Goal: Information Seeking & Learning: Learn about a topic

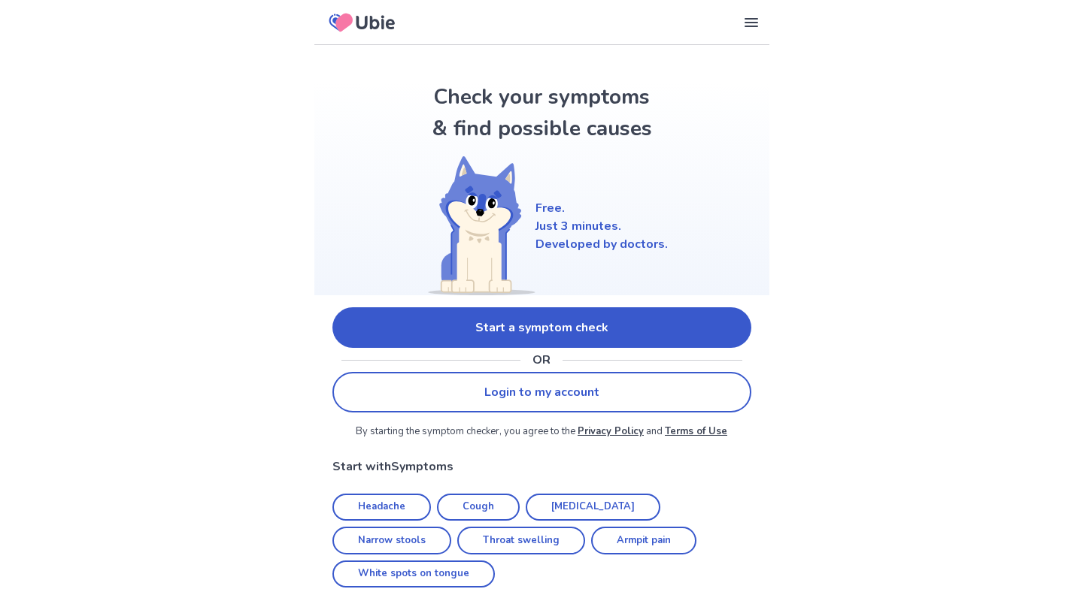
click at [524, 322] on link "Start a symptom check" at bounding box center [541, 328] width 419 height 41
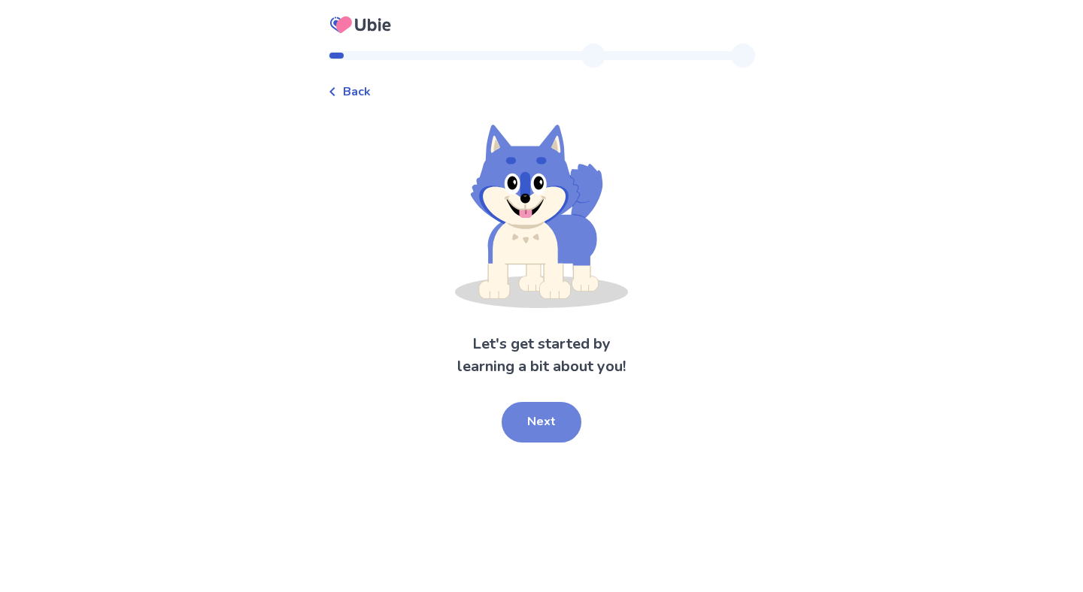
click at [541, 423] on button "Next" at bounding box center [542, 422] width 80 height 41
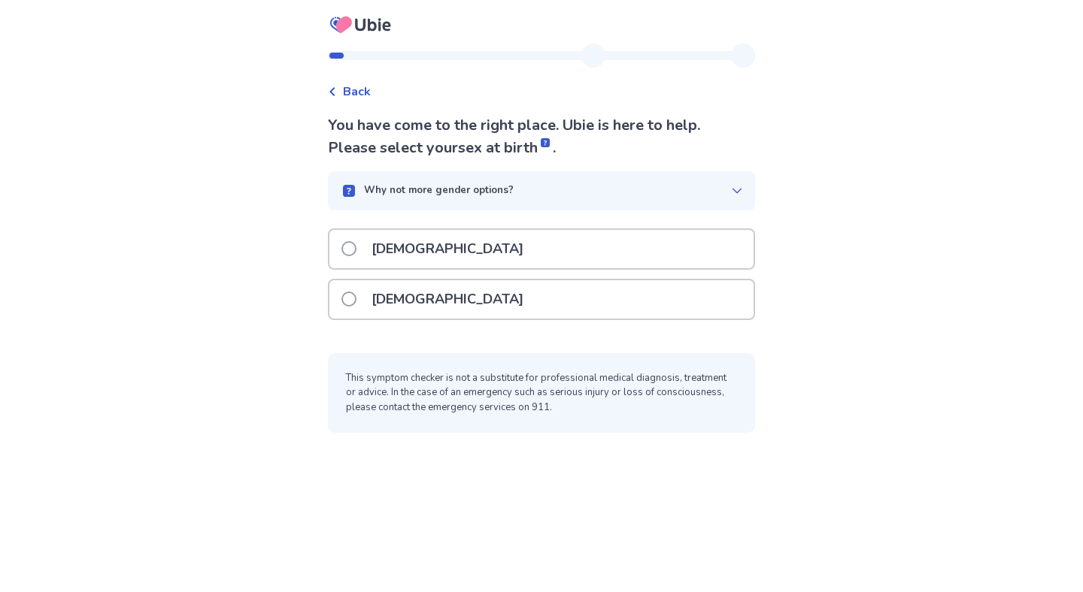
click at [356, 249] on span at bounding box center [348, 248] width 15 height 15
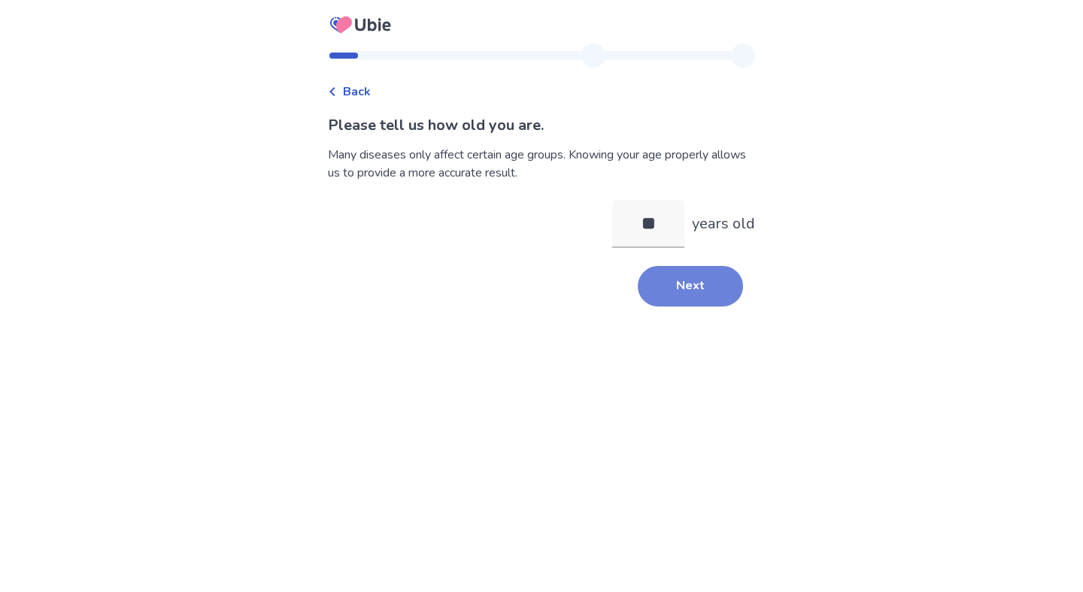
type input "**"
click at [681, 277] on button "Next" at bounding box center [690, 286] width 105 height 41
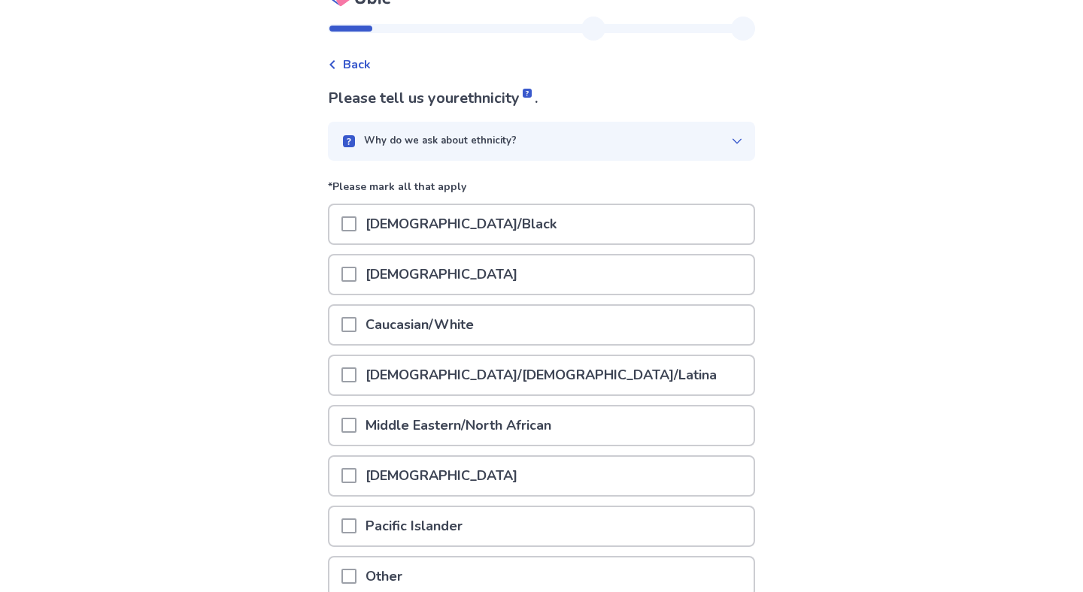
scroll to position [34, 0]
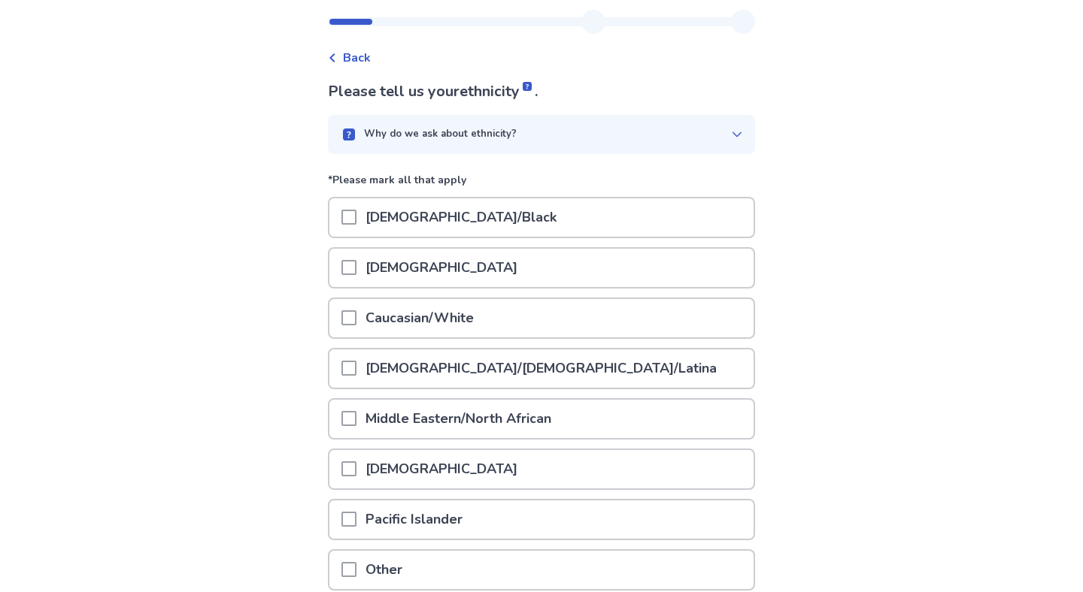
click at [356, 319] on span at bounding box center [348, 318] width 15 height 15
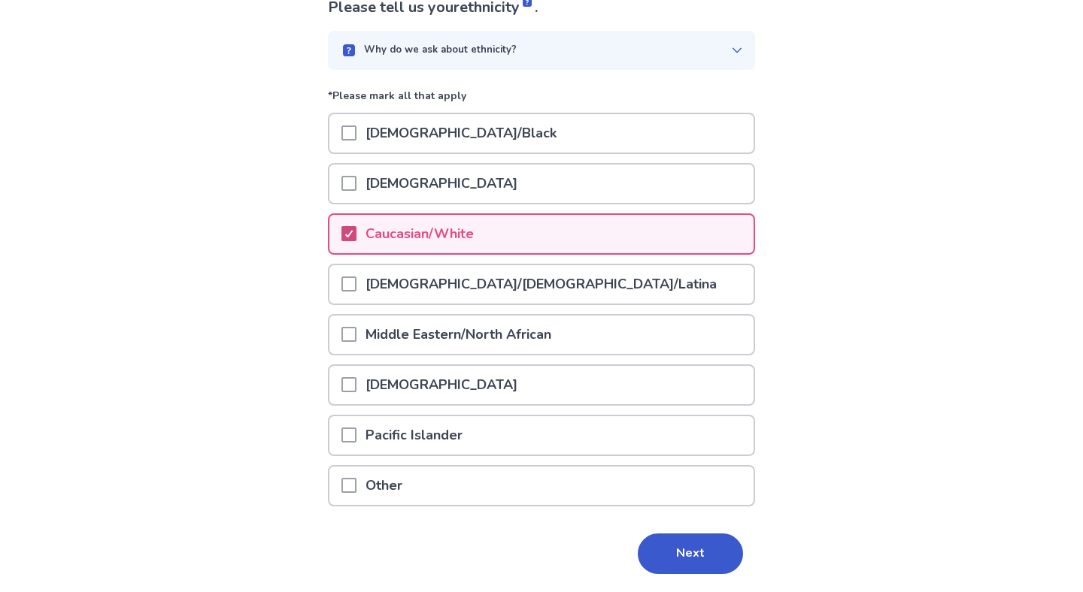
scroll to position [165, 0]
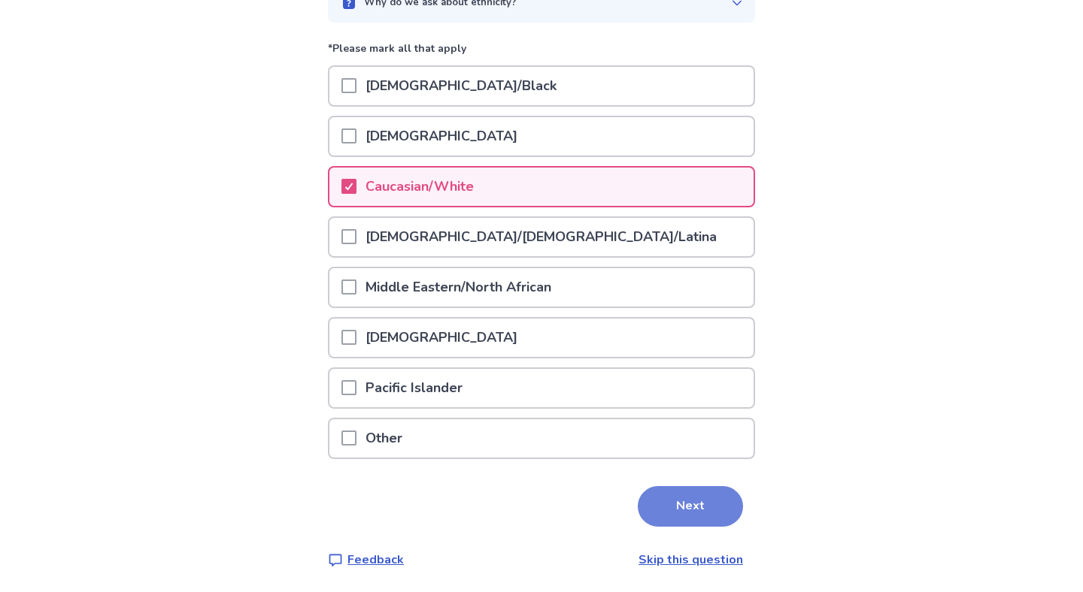
click at [669, 517] on button "Next" at bounding box center [690, 506] width 105 height 41
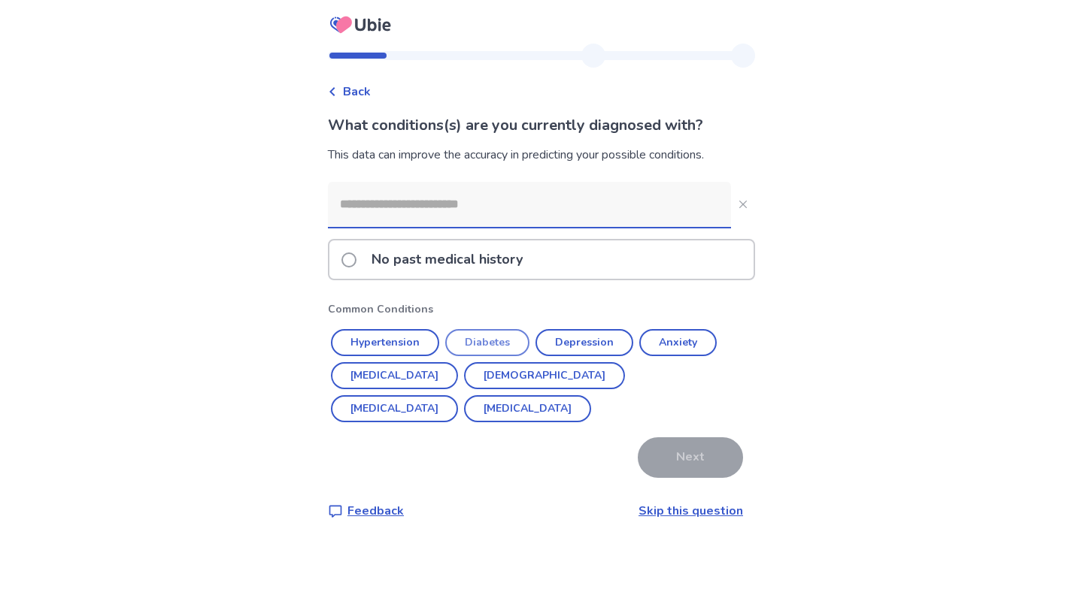
click at [505, 344] on button "Diabetes" at bounding box center [487, 342] width 84 height 27
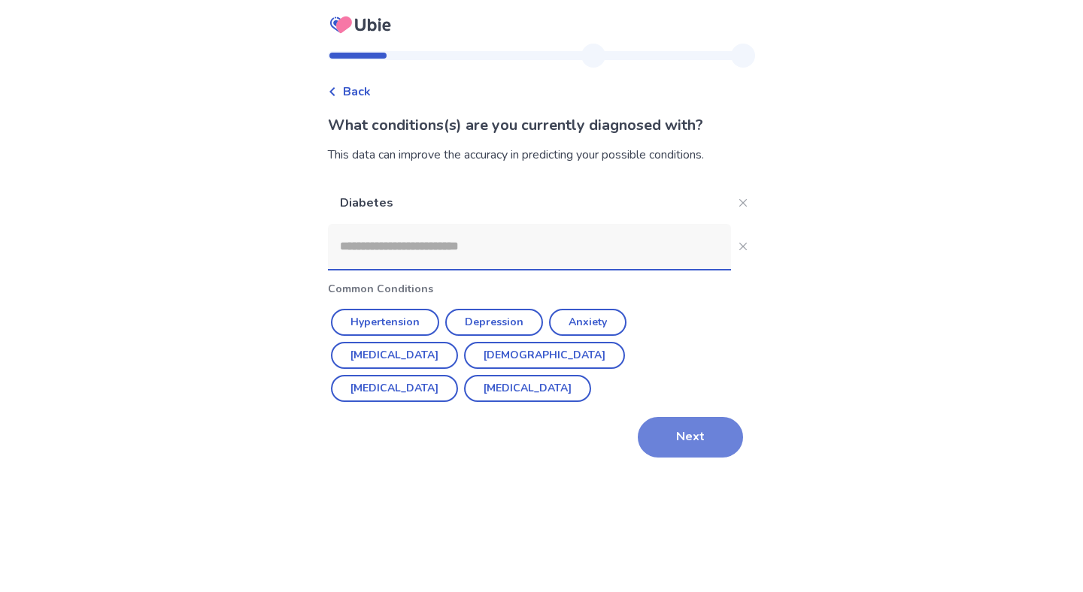
click at [663, 431] on button "Next" at bounding box center [690, 437] width 105 height 41
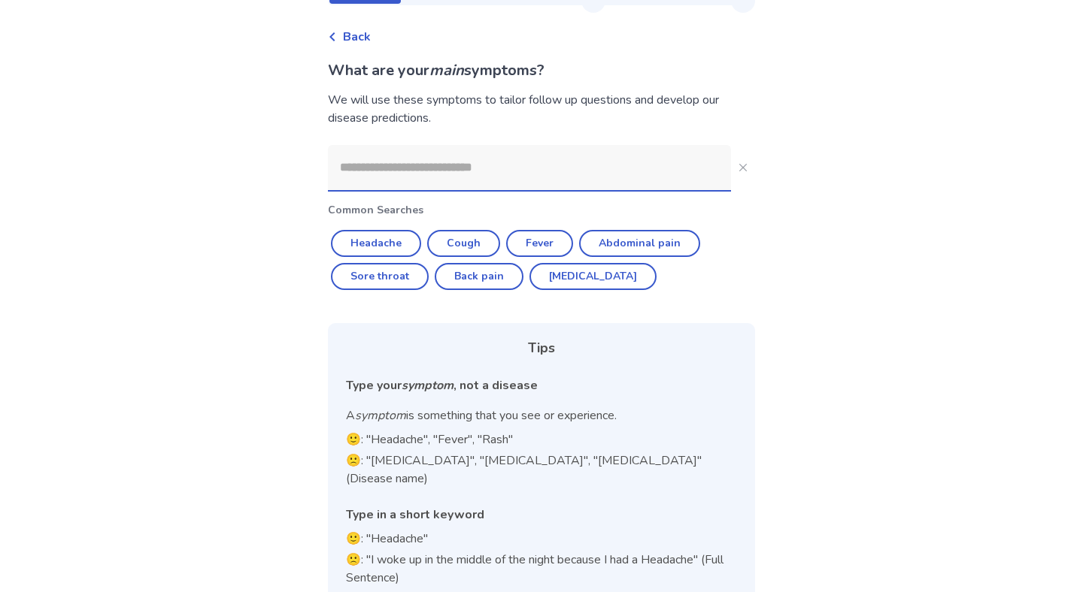
scroll to position [59, 0]
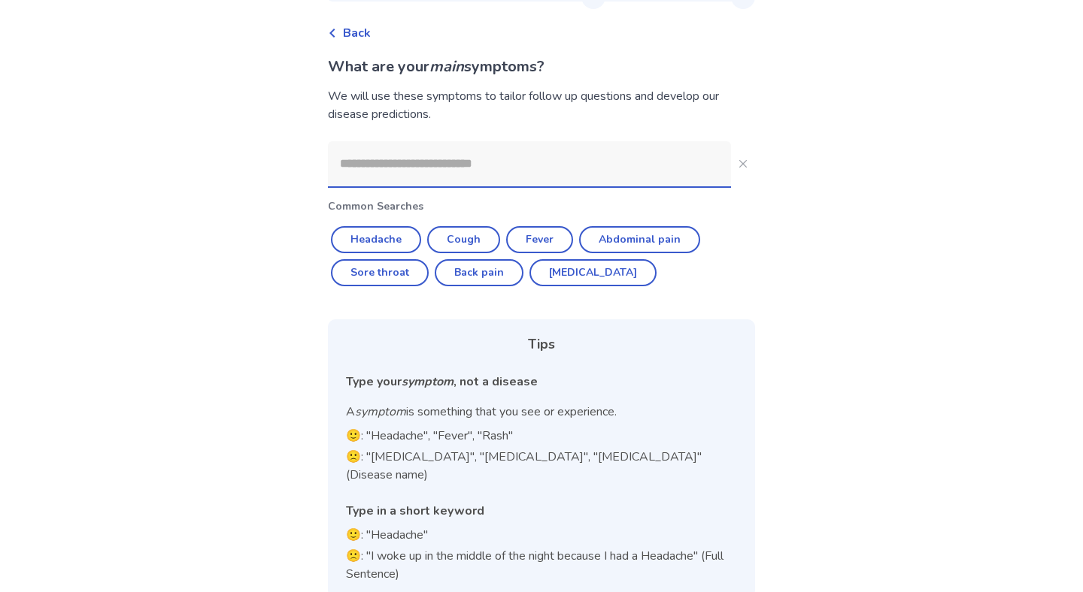
click at [542, 165] on input at bounding box center [529, 163] width 403 height 45
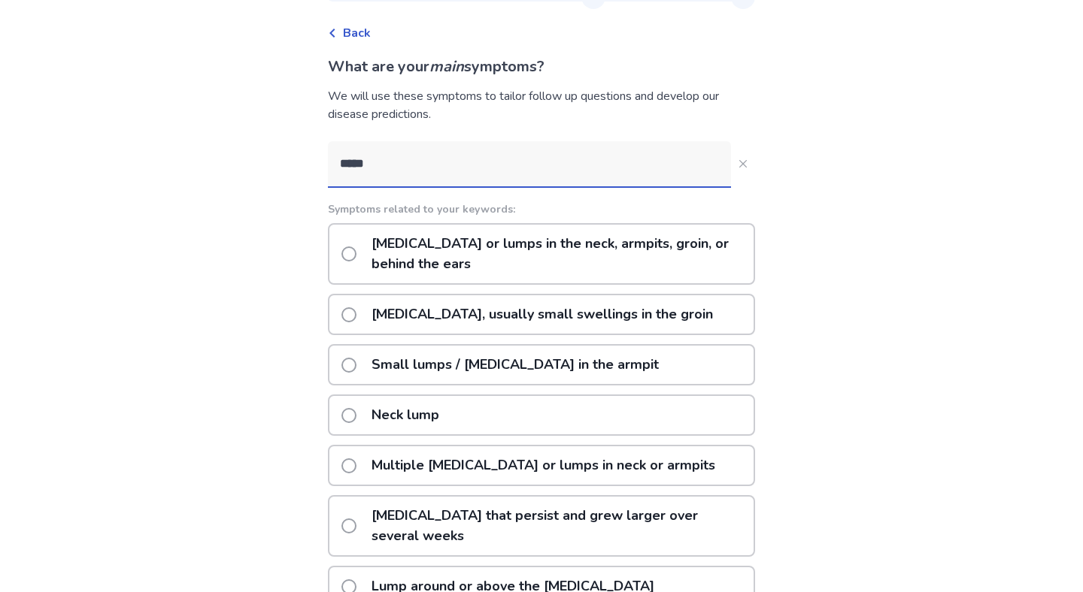
type input "*****"
click at [356, 257] on span at bounding box center [348, 254] width 15 height 15
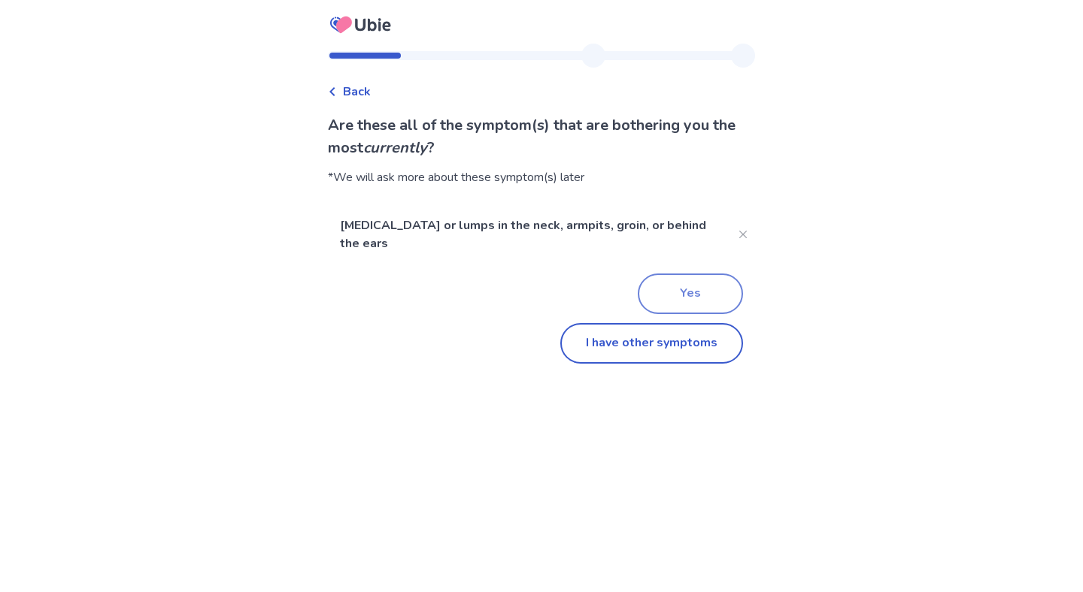
click at [646, 292] on button "Yes" at bounding box center [690, 294] width 105 height 41
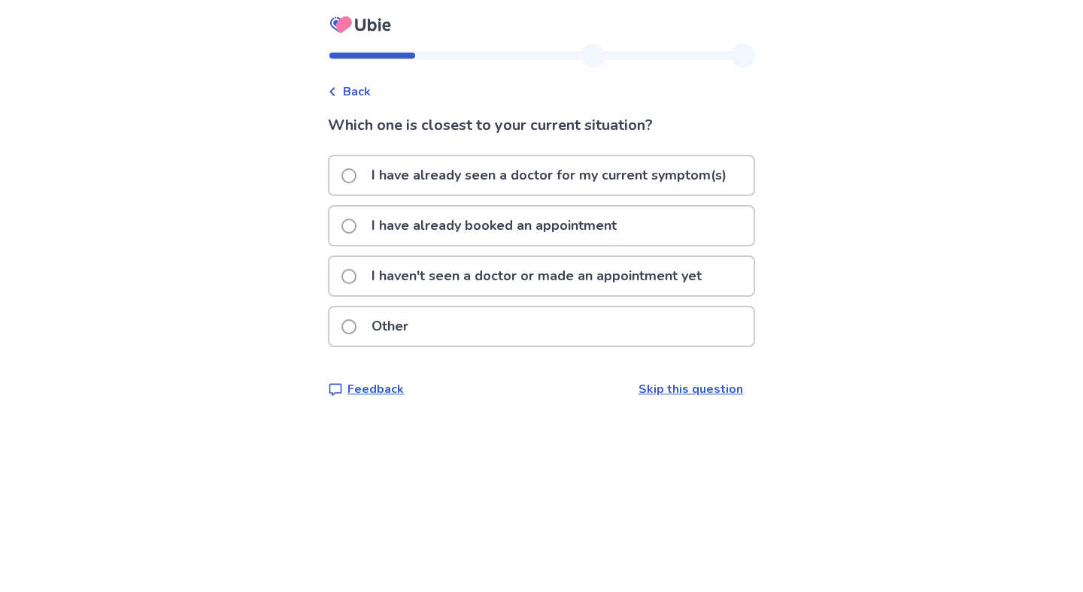
click at [356, 272] on span at bounding box center [348, 276] width 15 height 15
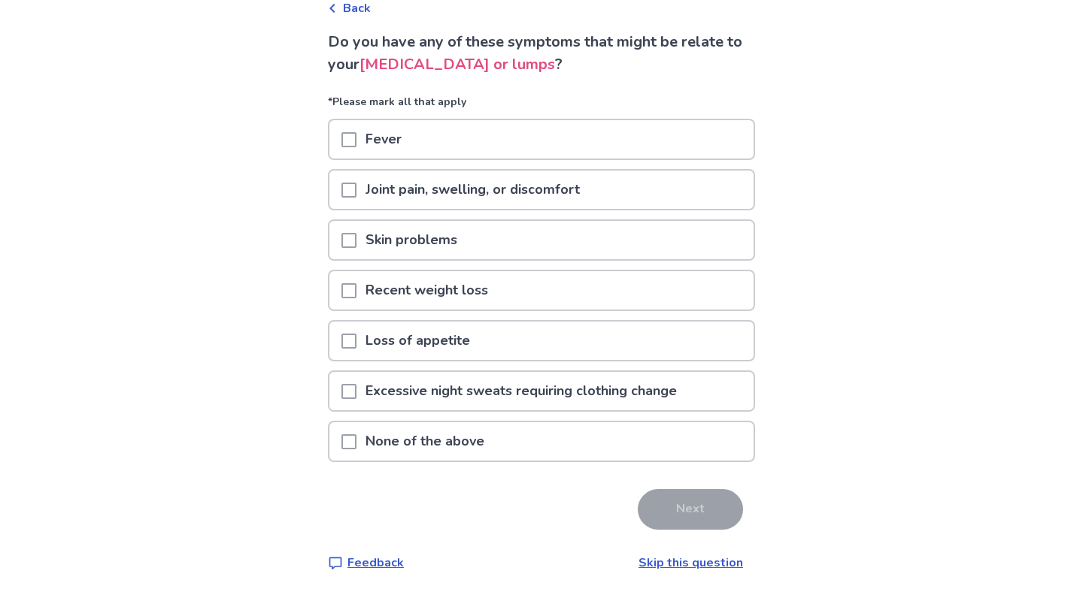
scroll to position [87, 0]
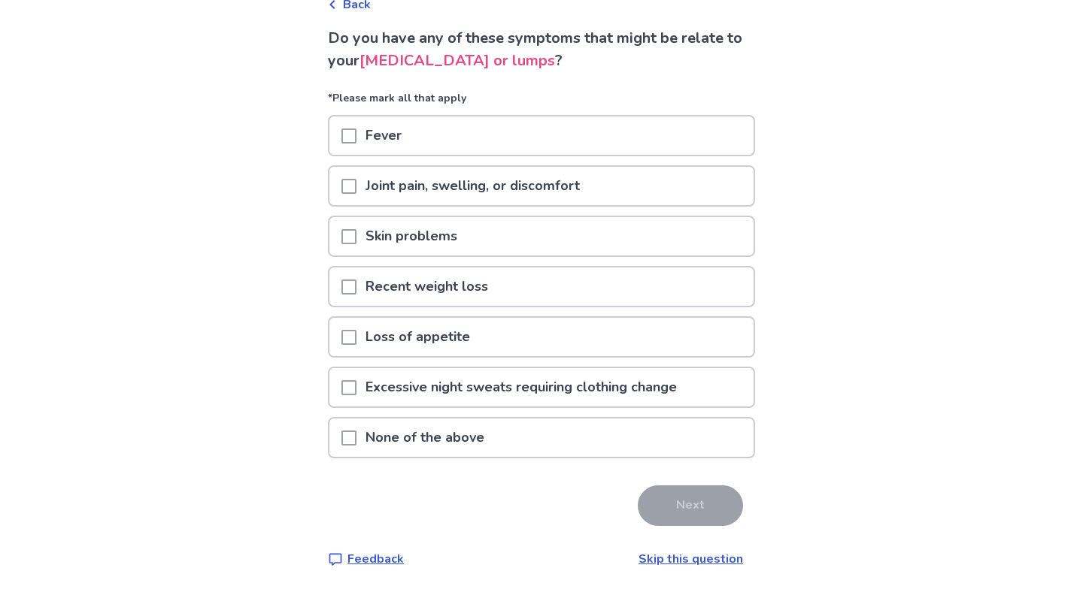
click at [355, 433] on span at bounding box center [348, 438] width 15 height 15
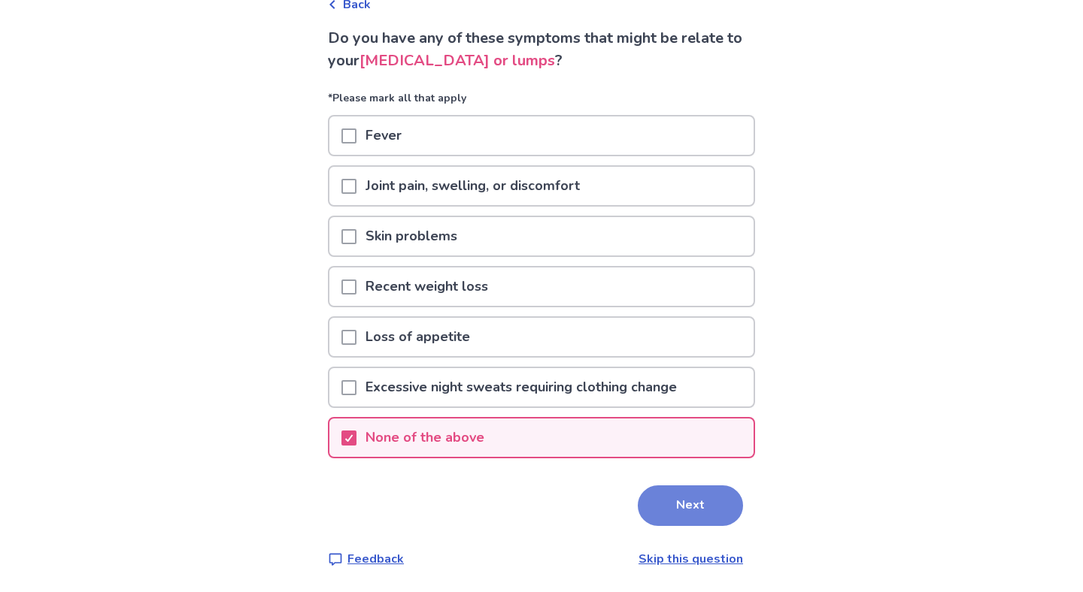
click at [683, 514] on button "Next" at bounding box center [690, 506] width 105 height 41
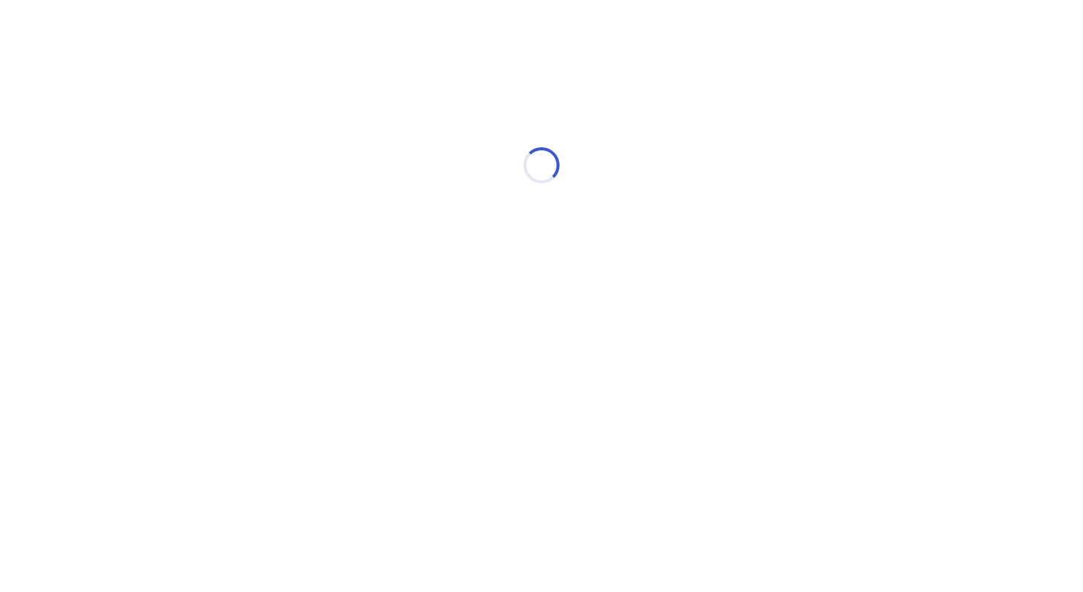
select select "*"
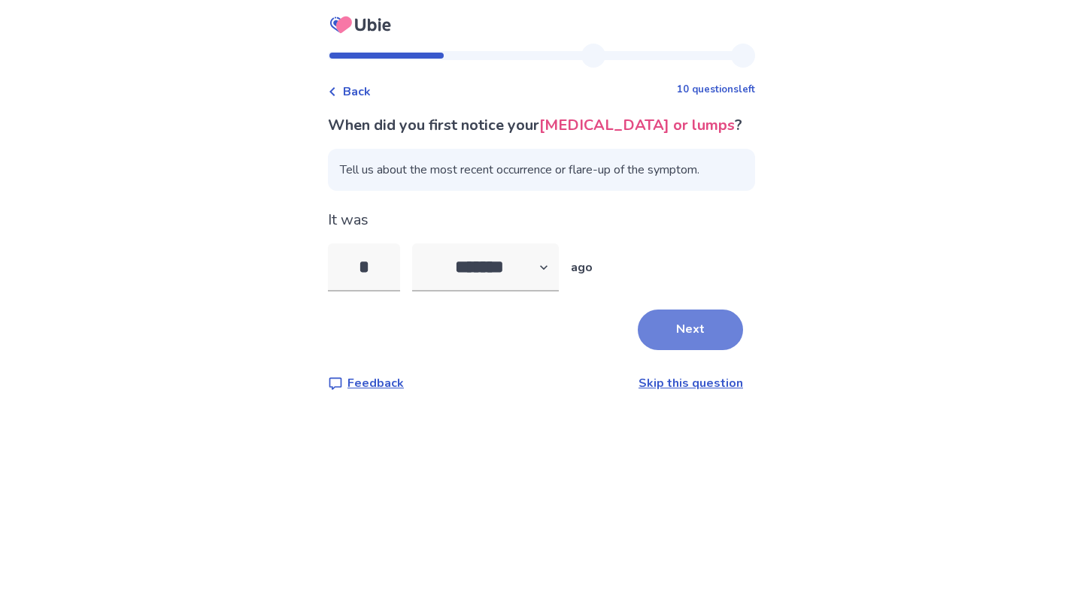
type input "*"
click at [688, 350] on button "Next" at bounding box center [690, 330] width 105 height 41
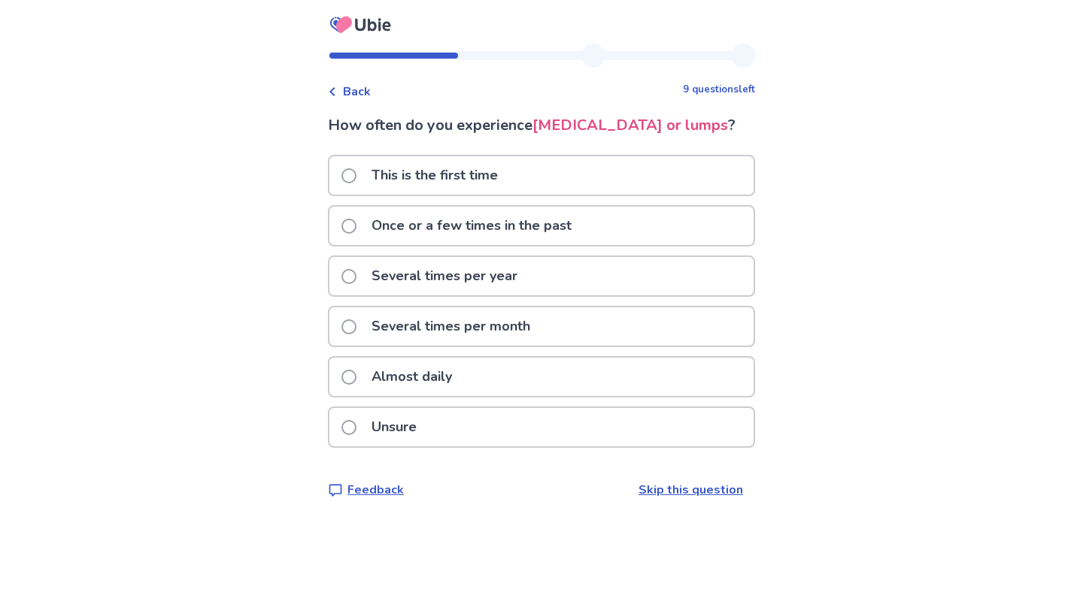
click at [355, 234] on span at bounding box center [348, 226] width 15 height 15
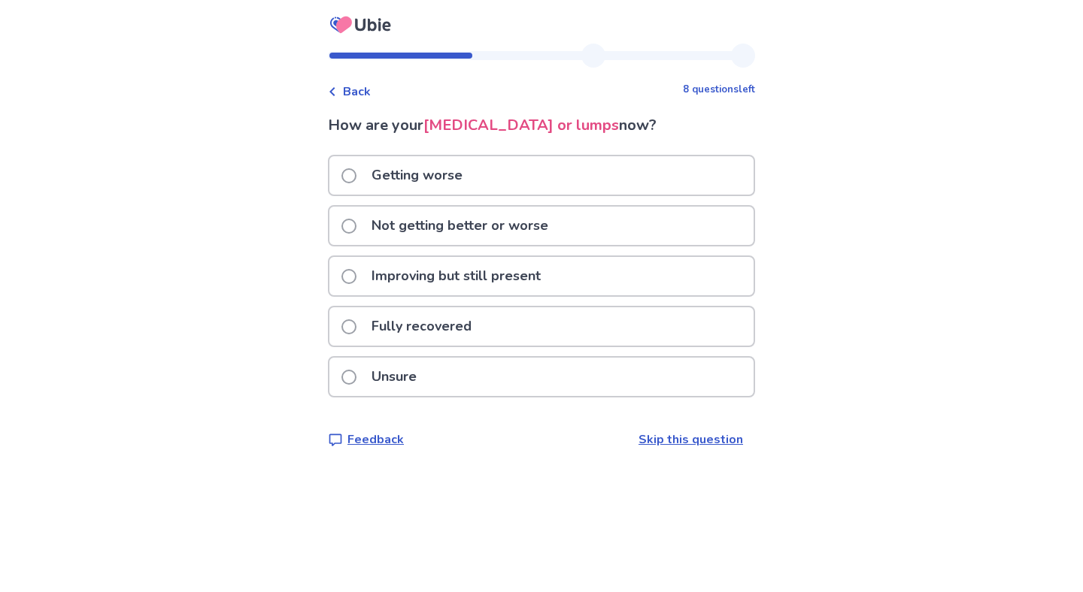
click at [356, 220] on span at bounding box center [348, 226] width 15 height 15
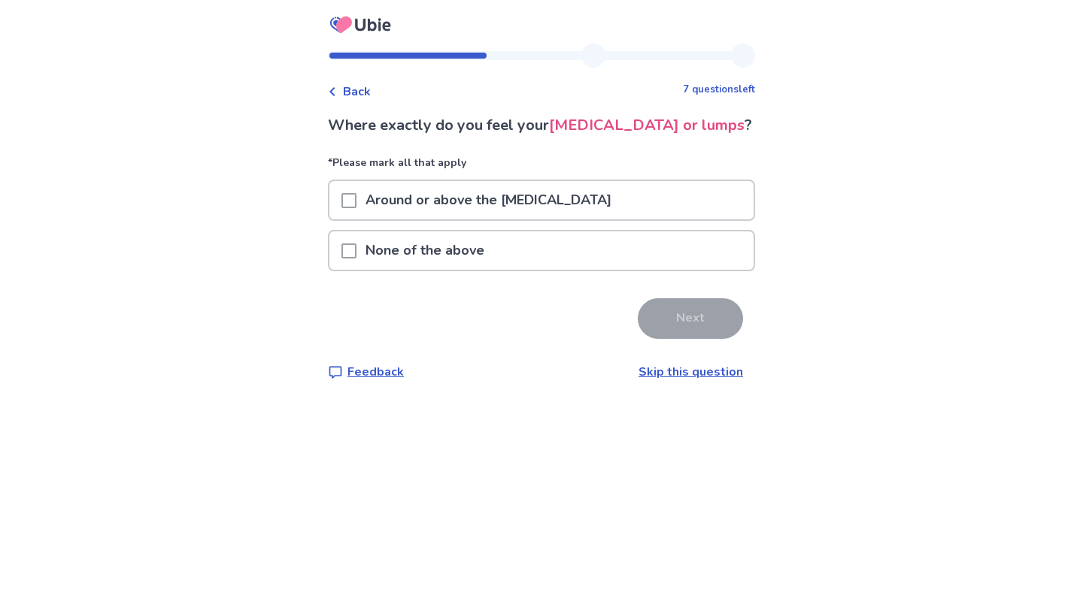
click at [356, 208] on span at bounding box center [348, 200] width 15 height 15
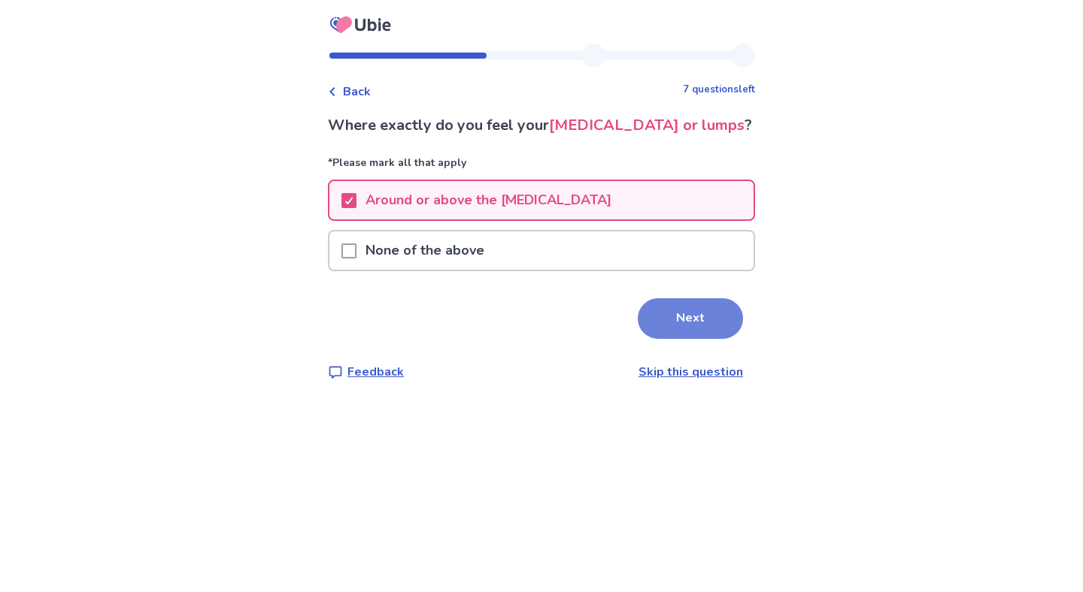
click at [669, 339] on button "Next" at bounding box center [690, 319] width 105 height 41
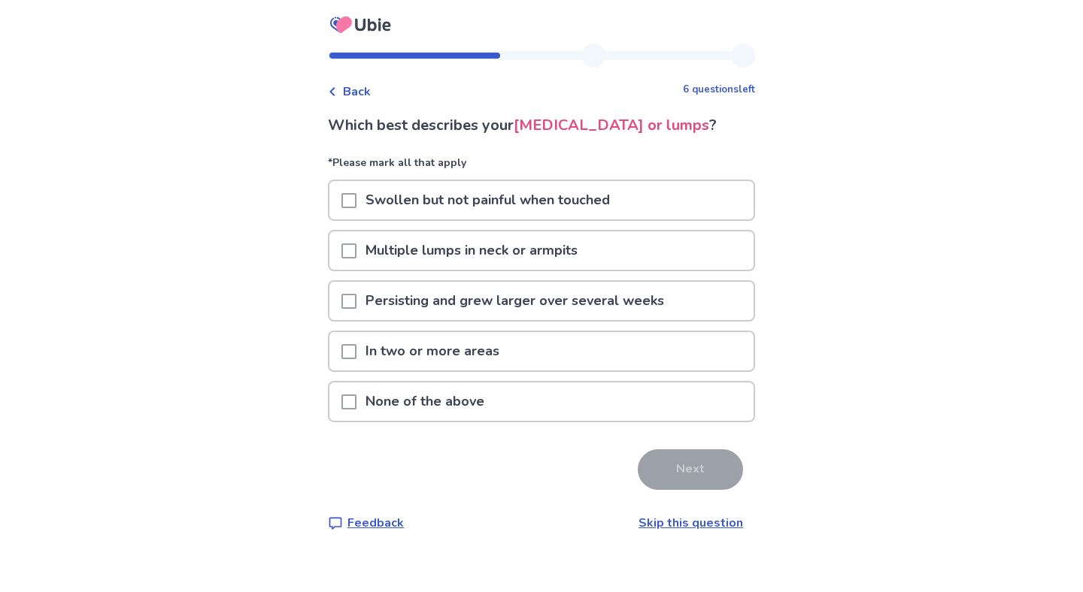
click at [356, 410] on span at bounding box center [348, 402] width 15 height 15
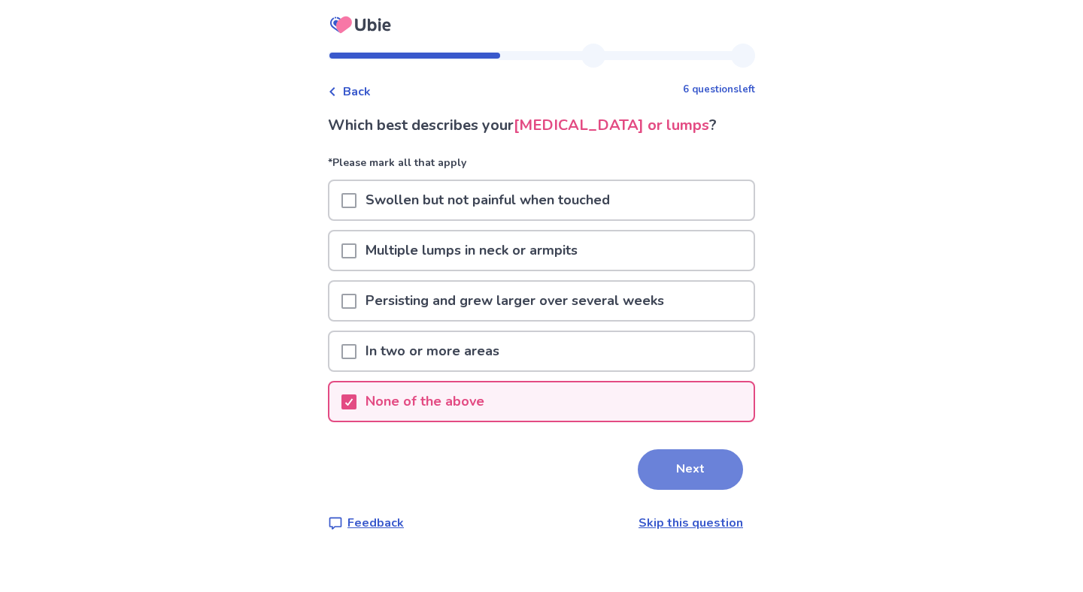
click at [700, 488] on button "Next" at bounding box center [690, 470] width 105 height 41
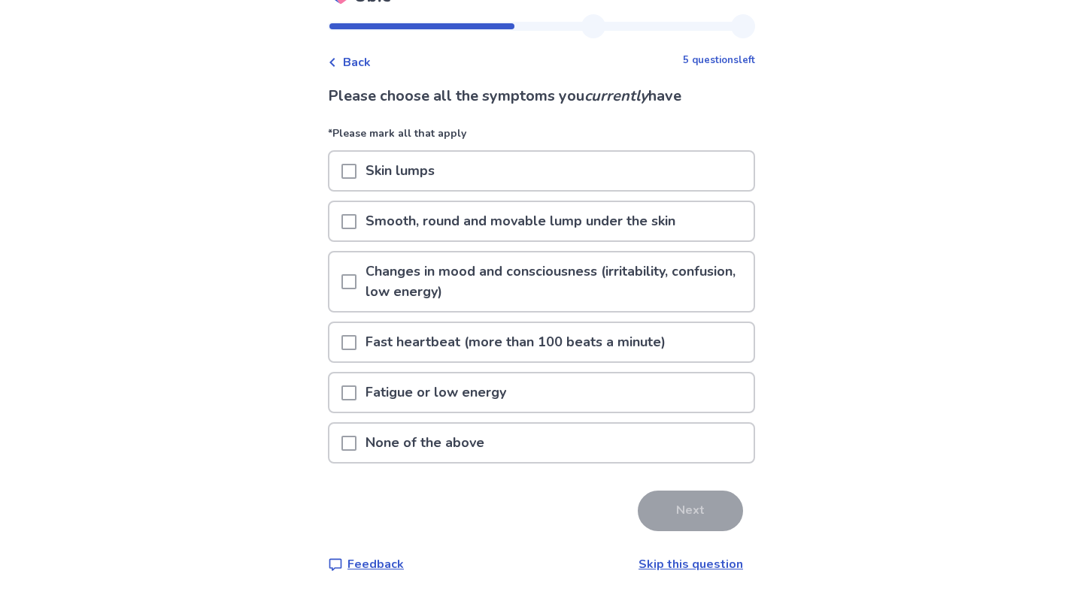
scroll to position [35, 0]
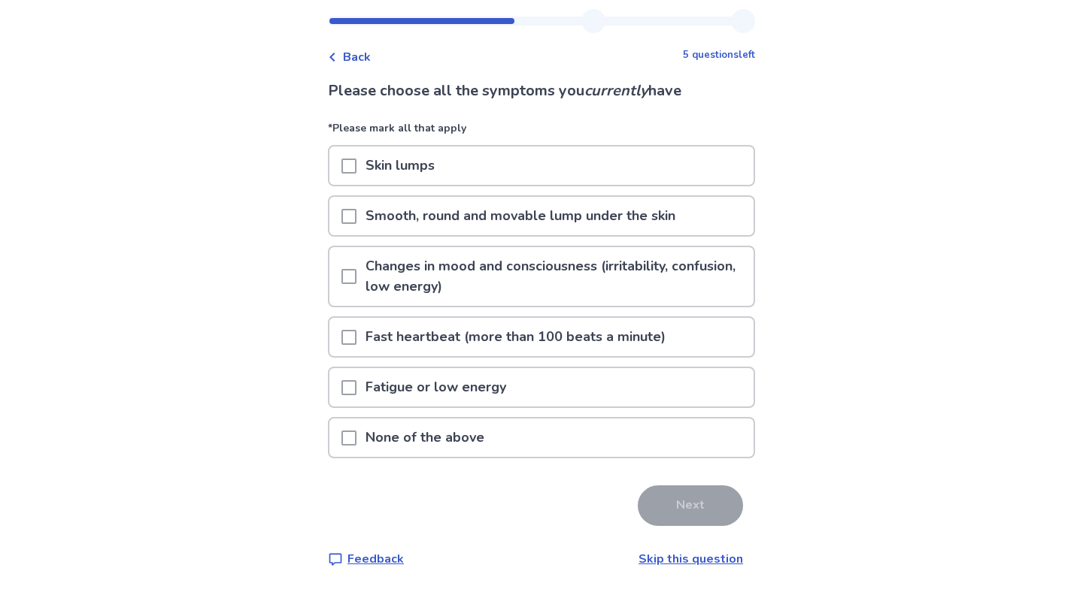
click at [356, 441] on span at bounding box center [348, 438] width 15 height 15
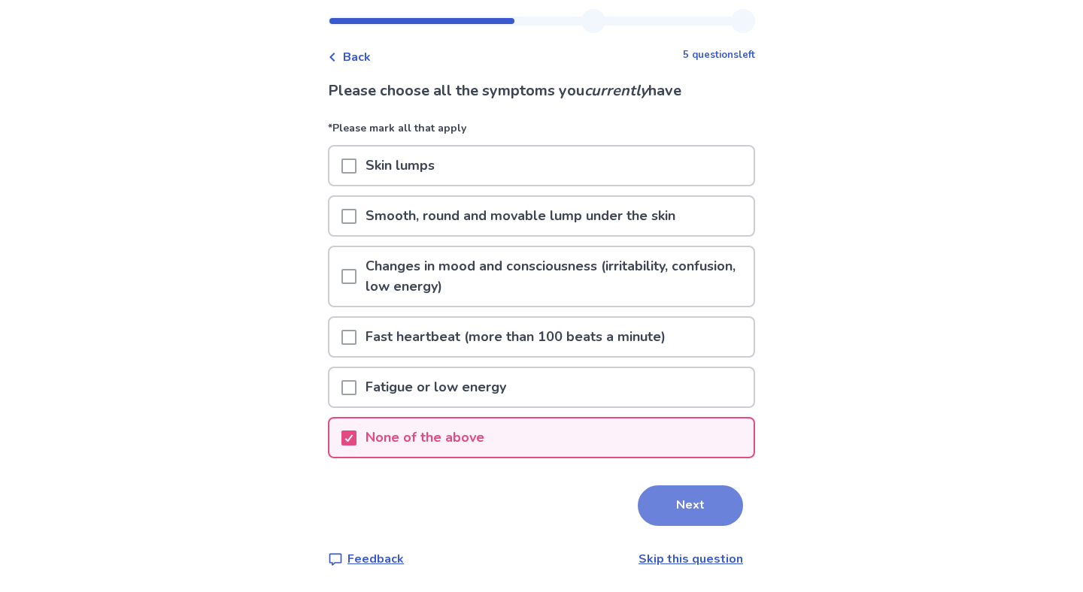
click at [662, 509] on button "Next" at bounding box center [690, 506] width 105 height 41
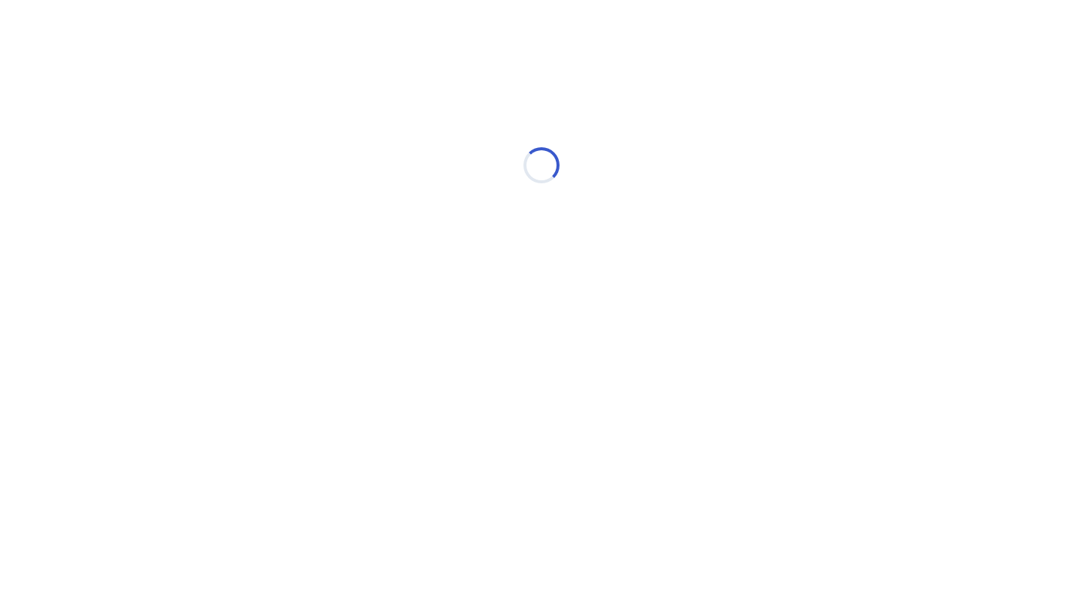
scroll to position [0, 0]
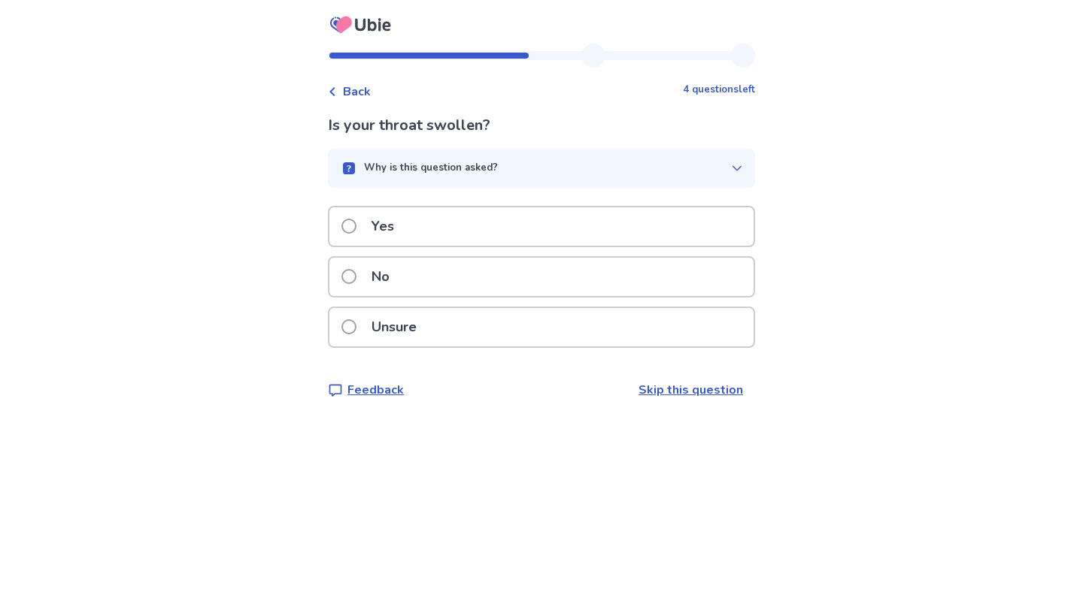
click at [356, 326] on span at bounding box center [348, 327] width 15 height 15
click at [356, 328] on span at bounding box center [348, 327] width 15 height 15
click at [356, 271] on span at bounding box center [348, 276] width 15 height 15
click at [356, 329] on span at bounding box center [348, 327] width 15 height 15
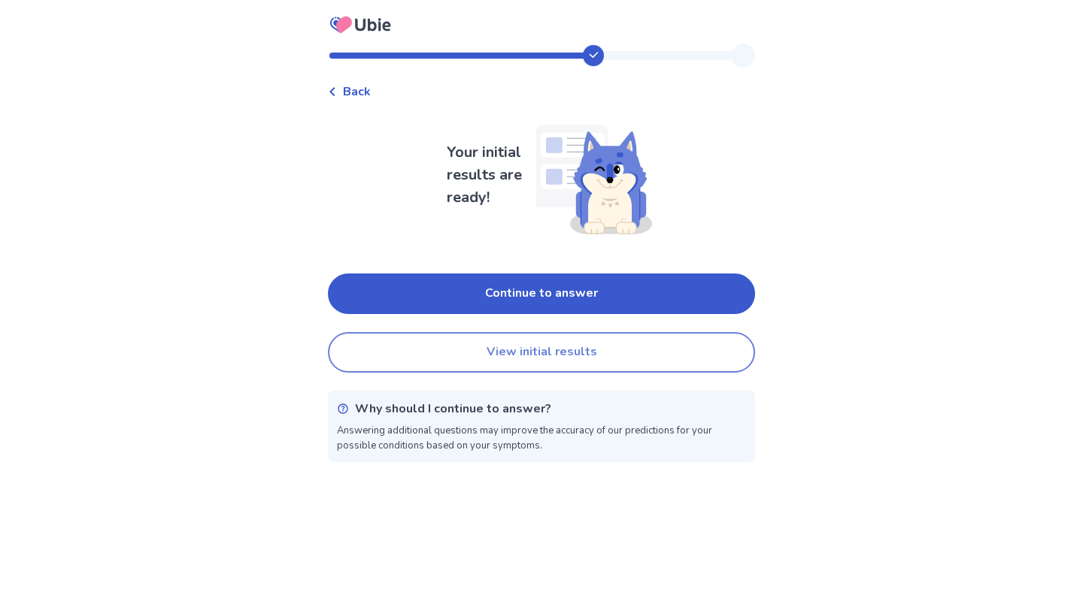
click at [525, 346] on button "View initial results" at bounding box center [541, 352] width 427 height 41
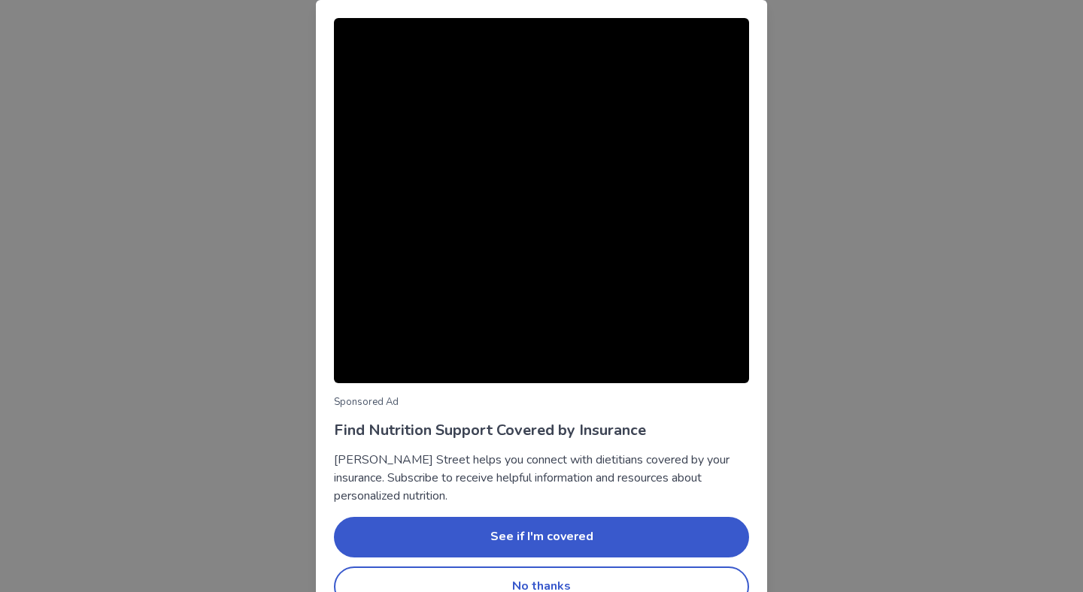
scroll to position [18, 0]
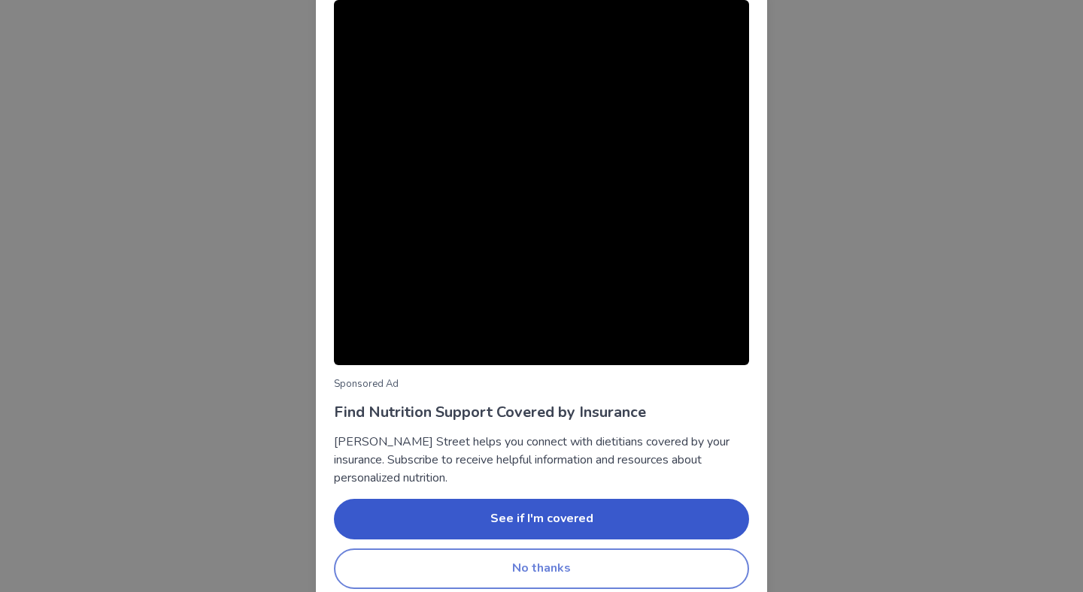
click at [537, 565] on button "No thanks" at bounding box center [541, 569] width 415 height 41
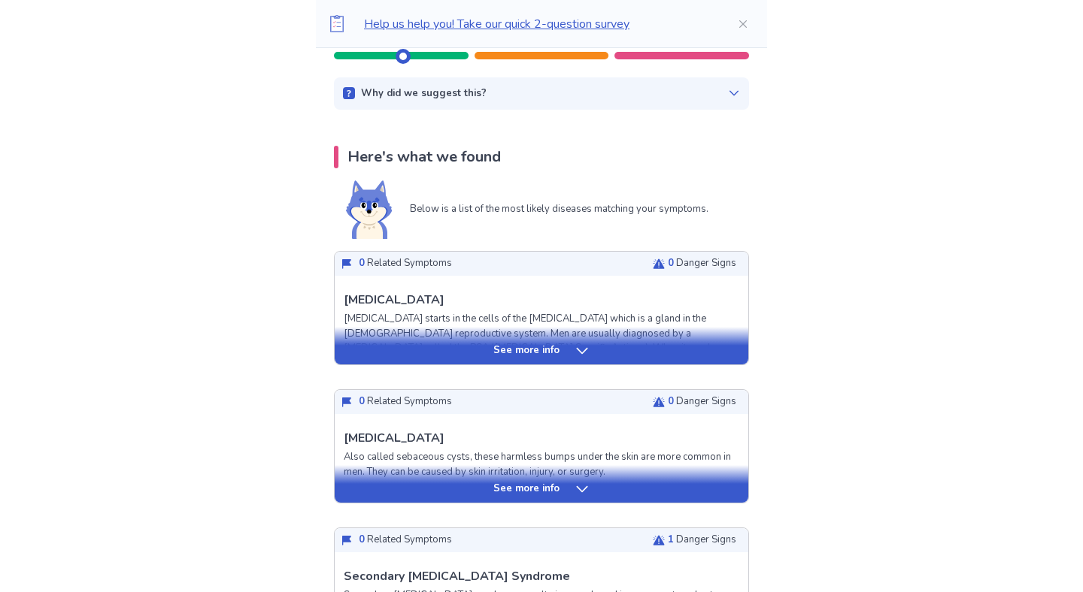
scroll to position [246, 0]
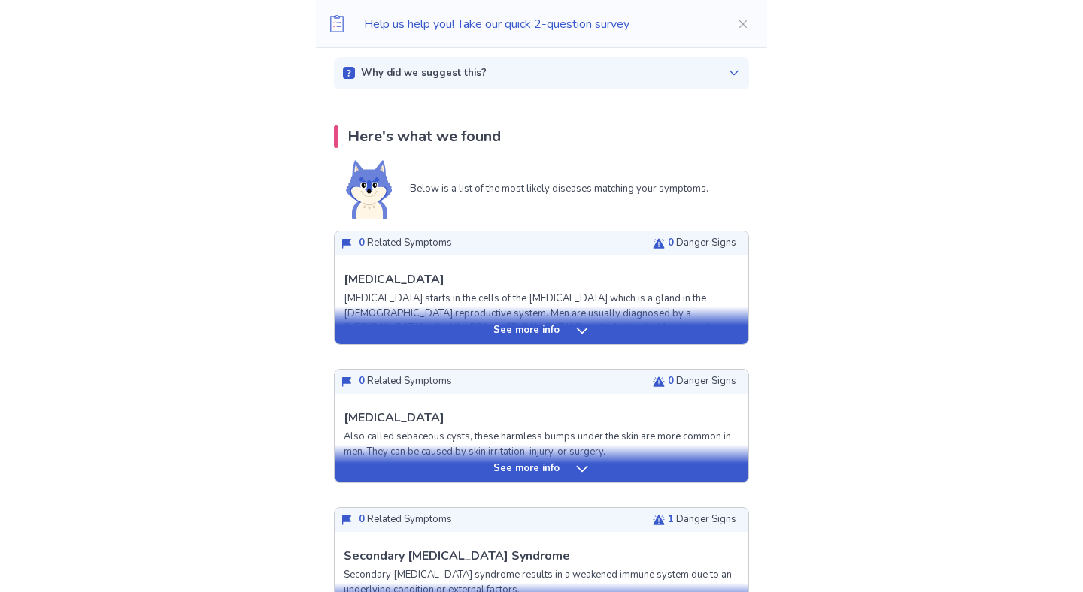
click at [577, 331] on icon at bounding box center [581, 331] width 11 height 6
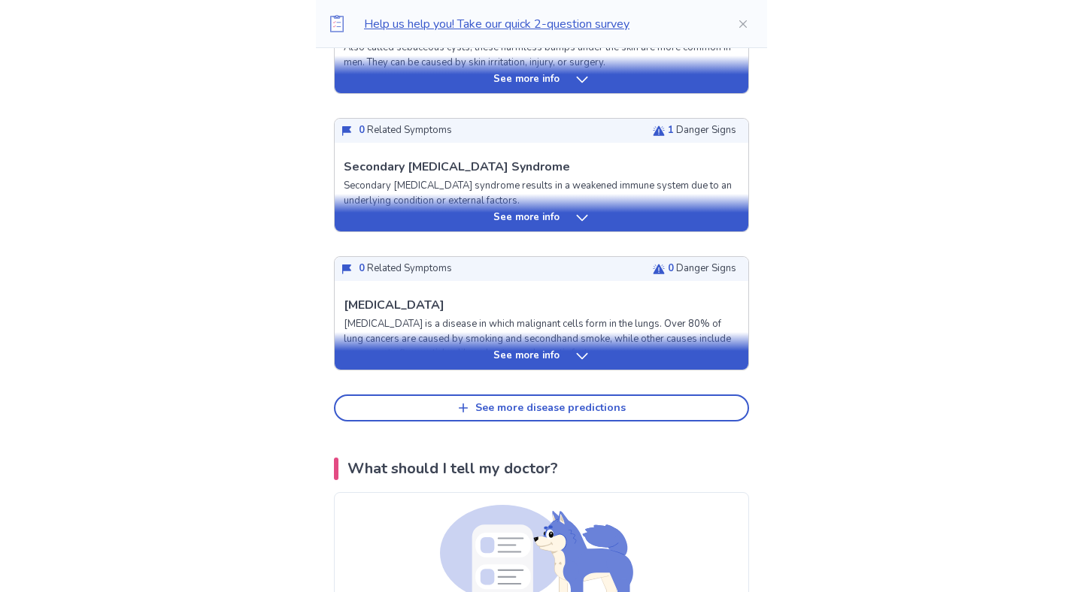
scroll to position [1586, 0]
click at [570, 219] on div "See more info" at bounding box center [542, 218] width 414 height 15
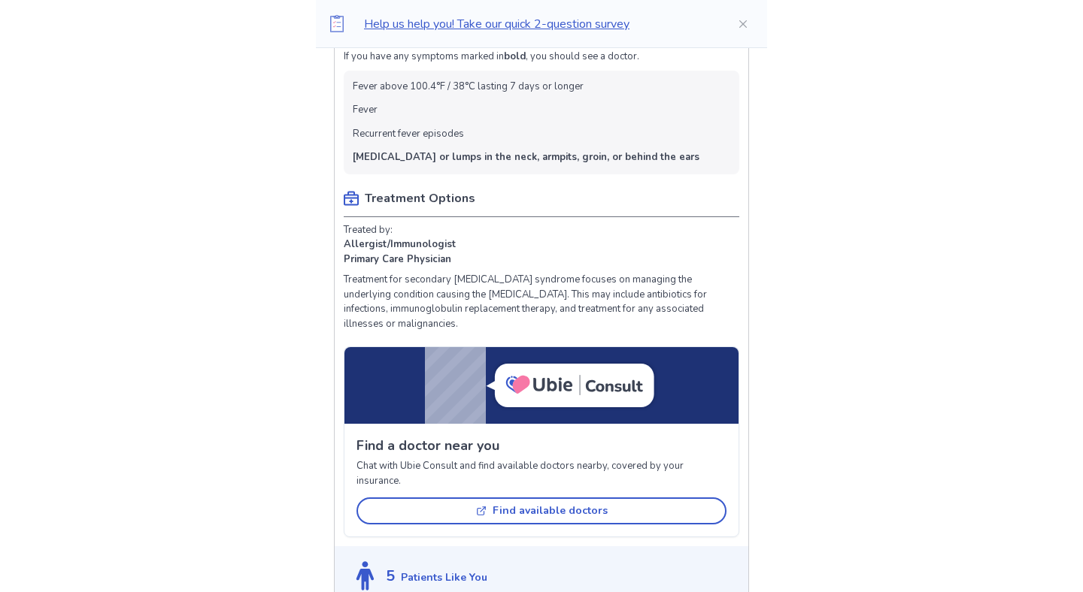
scroll to position [2180, 0]
